Goal: Task Accomplishment & Management: Manage account settings

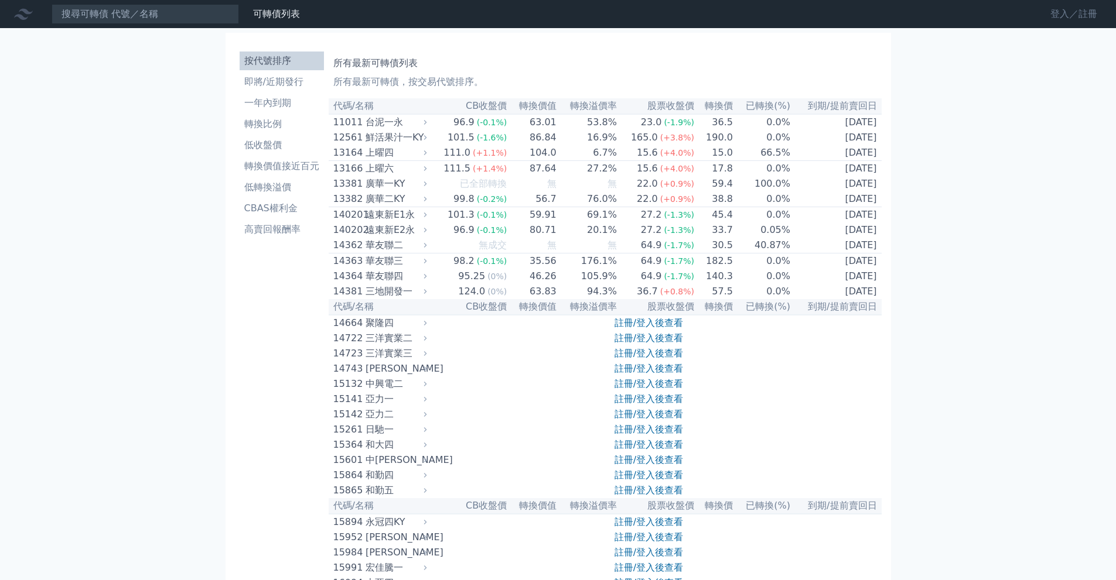
click at [1095, 13] on link "登入／註冊" at bounding box center [1074, 14] width 66 height 19
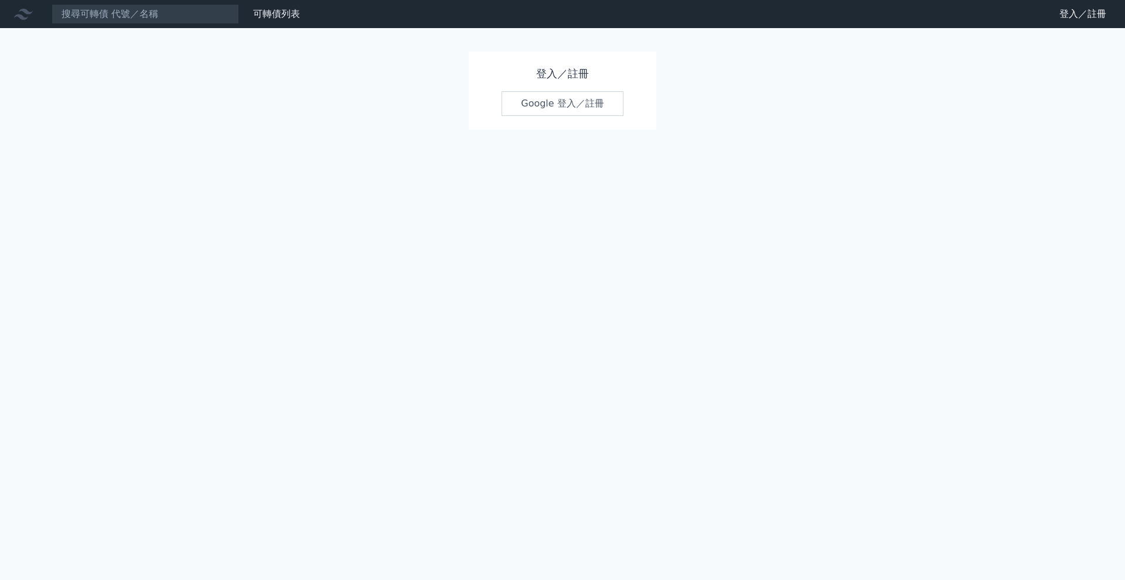
click at [596, 115] on link "Google 登入／註冊" at bounding box center [562, 103] width 122 height 25
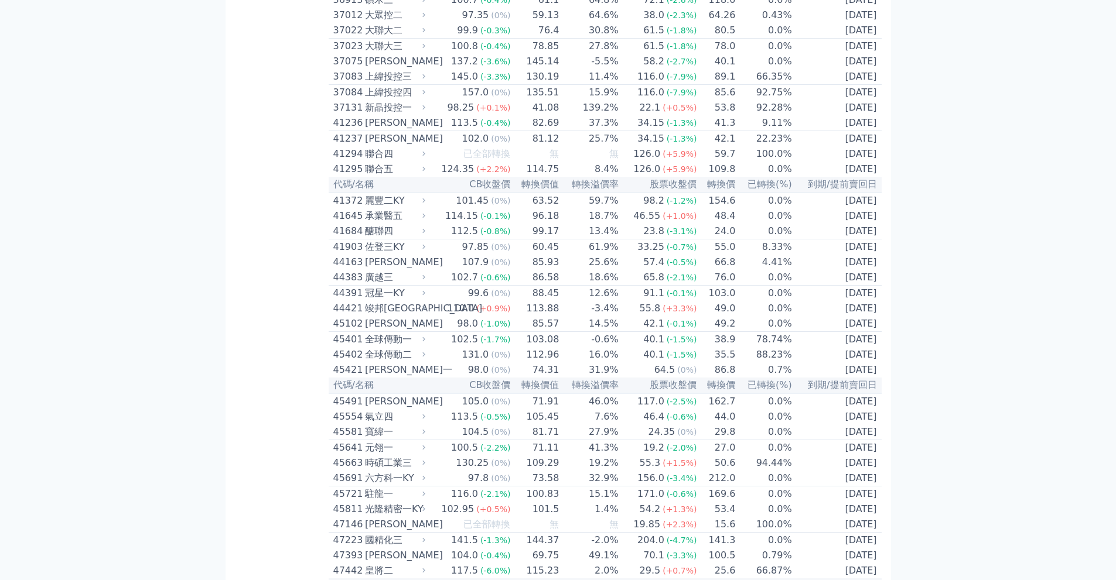
scroll to position [2931, 0]
